Goal: Download file/media

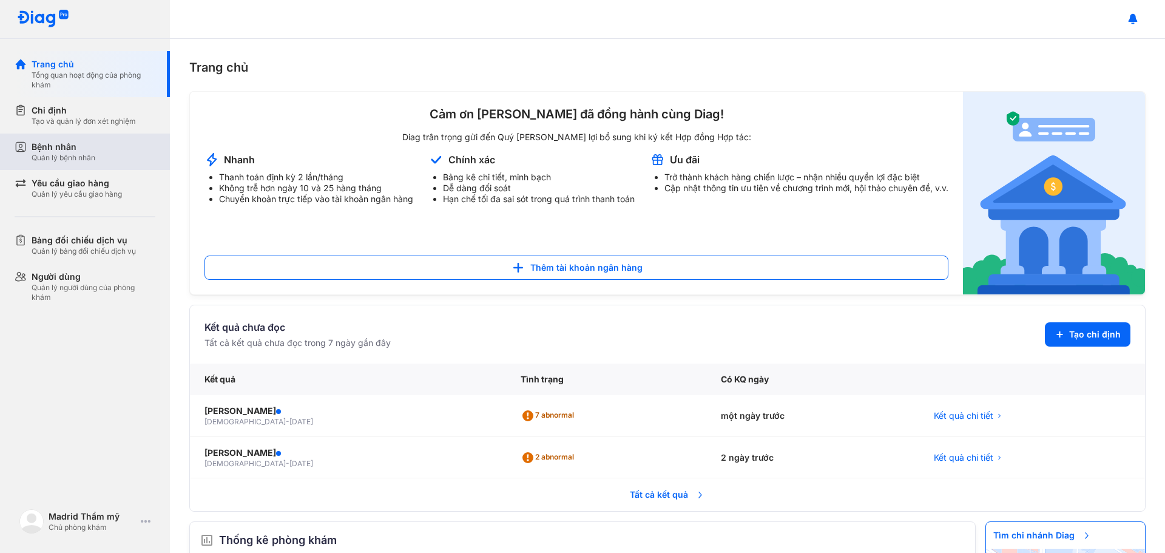
click at [81, 154] on div "Quản lý bệnh nhân" at bounding box center [64, 158] width 64 height 10
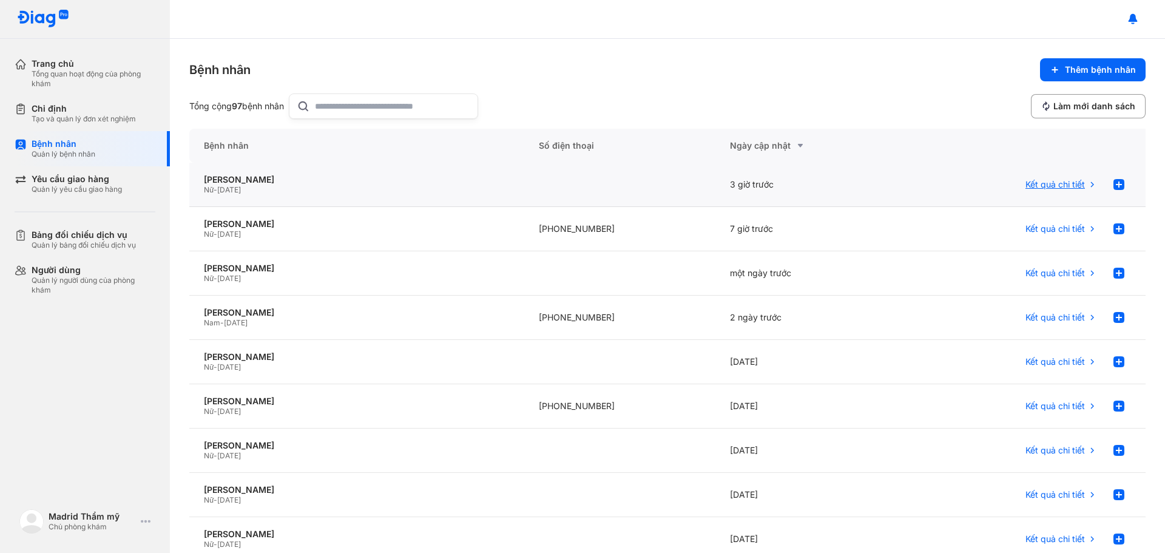
click at [1056, 189] on span "Kết quả chi tiết" at bounding box center [1055, 184] width 59 height 11
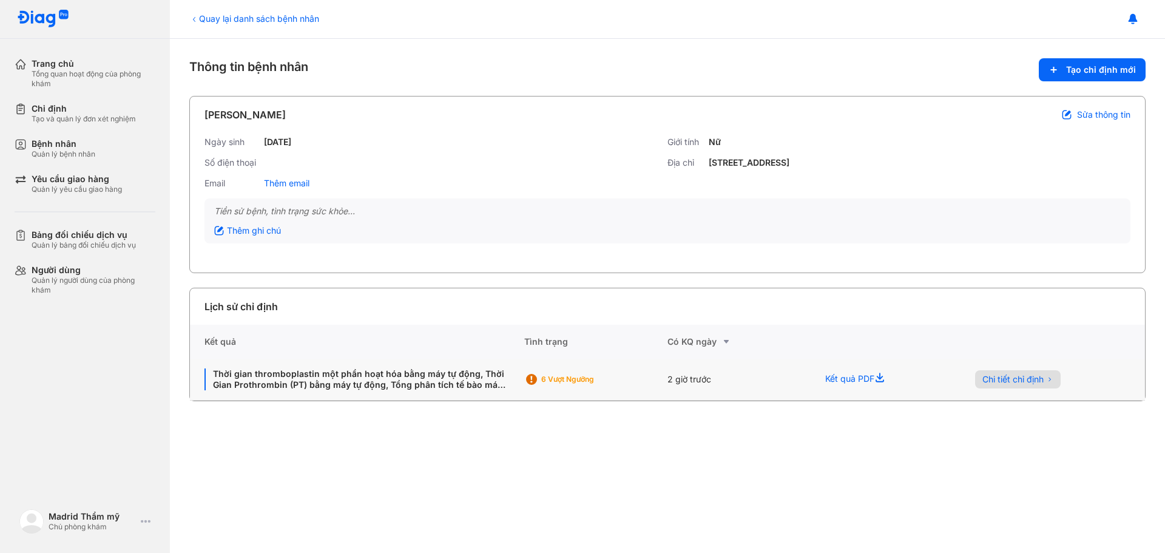
click at [1009, 379] on span "Chi tiết chỉ định" at bounding box center [1012, 379] width 61 height 11
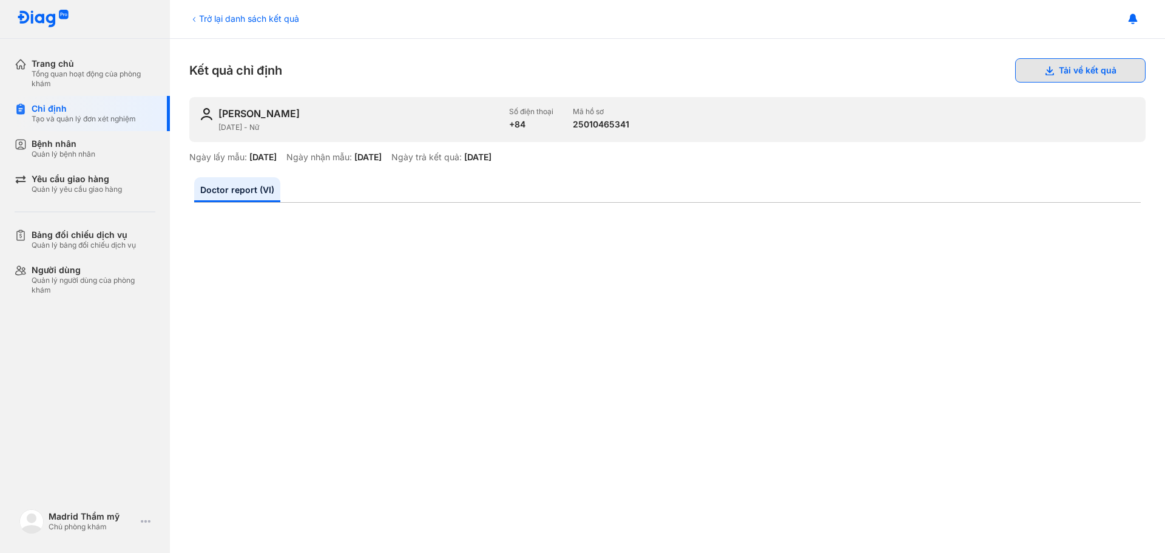
click at [1093, 70] on button "Tải về kết quả" at bounding box center [1080, 70] width 130 height 24
